Goal: Information Seeking & Learning: Learn about a topic

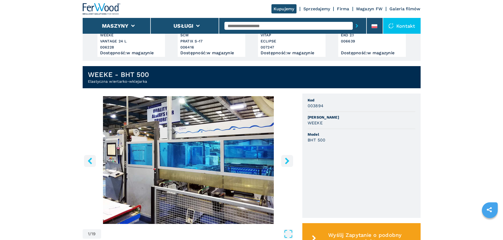
click at [289, 160] on icon "right-button" at bounding box center [287, 161] width 7 height 7
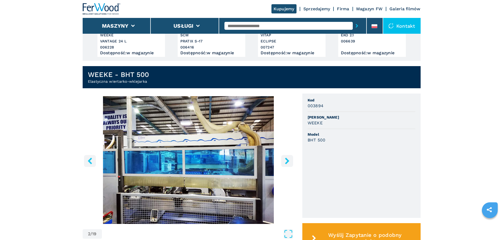
click at [289, 160] on icon "right-button" at bounding box center [287, 161] width 7 height 7
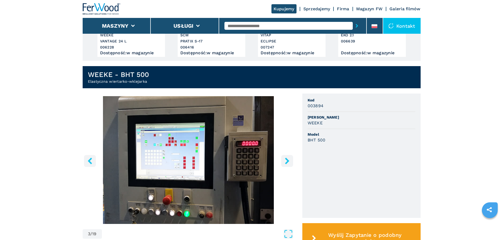
click at [289, 160] on icon "right-button" at bounding box center [287, 161] width 7 height 7
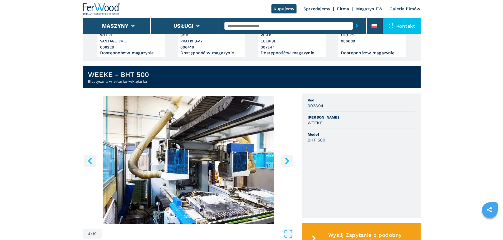
click at [289, 160] on icon "right-button" at bounding box center [287, 161] width 7 height 7
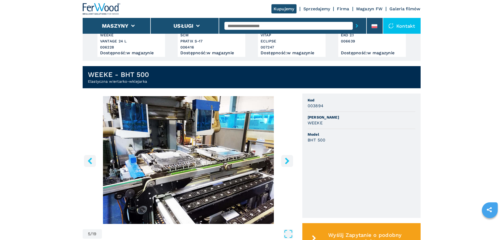
click at [289, 160] on icon "right-button" at bounding box center [287, 161] width 7 height 7
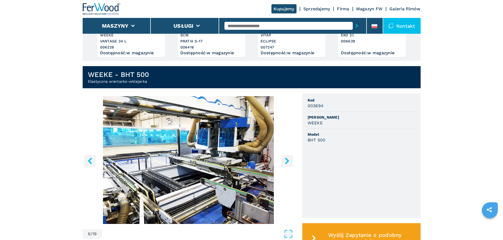
click at [289, 160] on icon "right-button" at bounding box center [287, 161] width 7 height 7
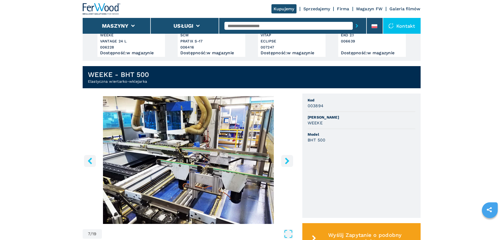
click at [289, 160] on icon "right-button" at bounding box center [287, 161] width 7 height 7
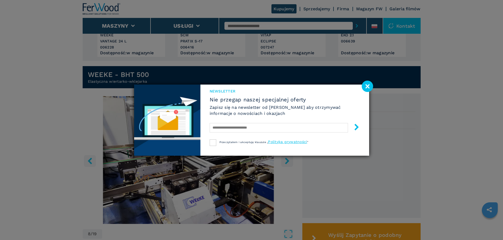
click at [372, 77] on div "Newsletter Nie przegap naszej specjalnej oferty Zapisz się na newsletter od [PE…" at bounding box center [251, 120] width 503 height 240
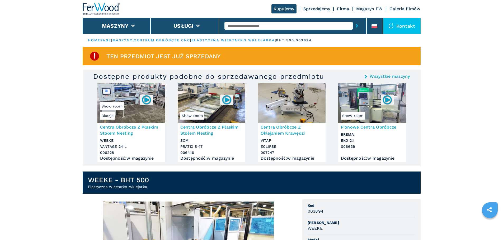
click at [274, 28] on input "text" at bounding box center [288, 26] width 128 height 8
type input "***"
click at [353, 20] on button "submit-button" at bounding box center [357, 26] width 8 height 12
